Goal: Navigation & Orientation: Find specific page/section

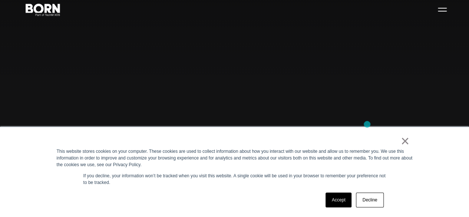
scroll to position [37, 0]
click at [405, 138] on link "×" at bounding box center [405, 141] width 9 height 7
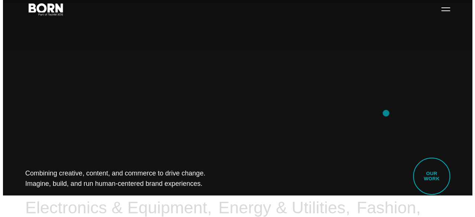
scroll to position [0, 0]
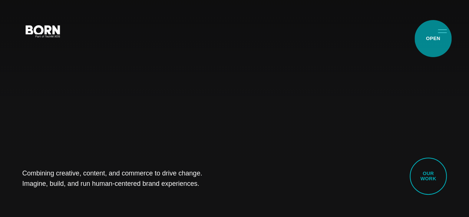
click at [433, 38] on button "Primary Menu" at bounding box center [442, 31] width 18 height 16
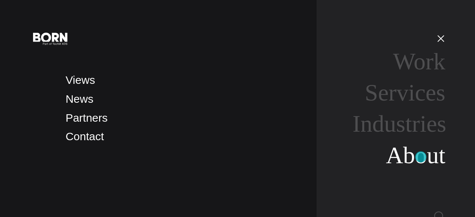
click at [420, 158] on link "About" at bounding box center [415, 155] width 59 height 26
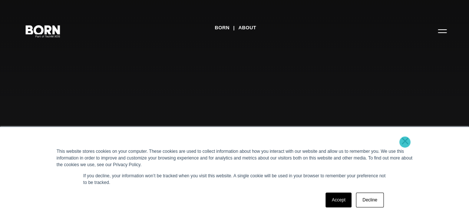
click at [405, 142] on link "×" at bounding box center [405, 141] width 9 height 7
